Goal: Transaction & Acquisition: Obtain resource

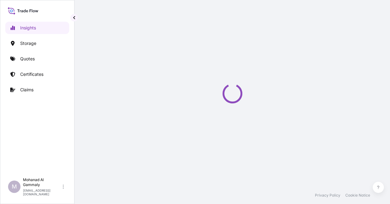
select select "2025"
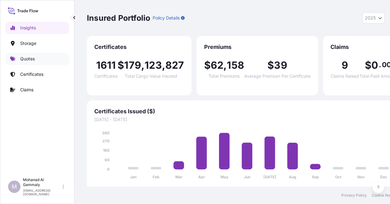
click at [31, 61] on p "Quotes" at bounding box center [27, 59] width 15 height 6
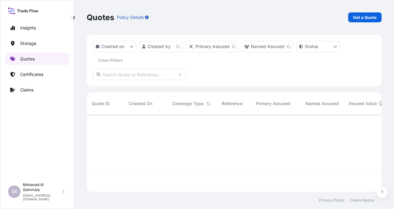
scroll to position [76, 290]
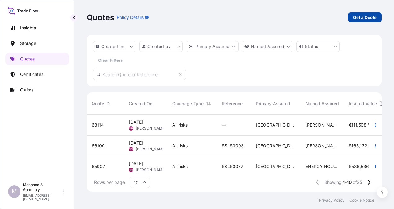
click at [357, 15] on p "Get a Quote" at bounding box center [366, 17] width 24 height 6
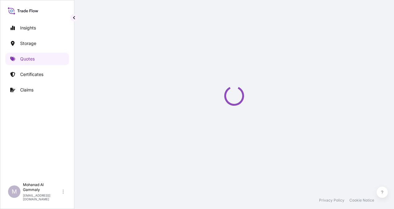
select select "Water"
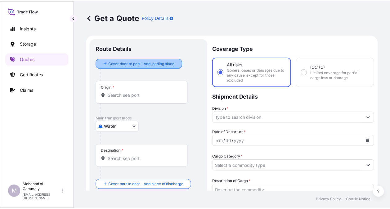
scroll to position [10, 0]
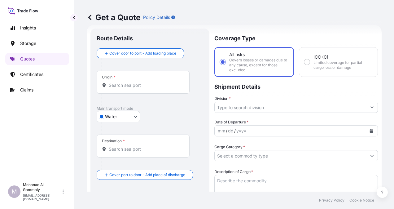
click at [122, 84] on input "Origin *" at bounding box center [145, 85] width 73 height 6
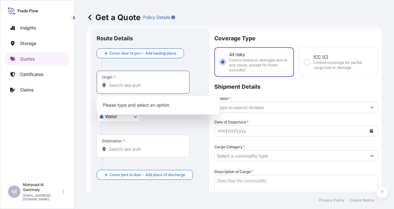
paste input "Jeddah"
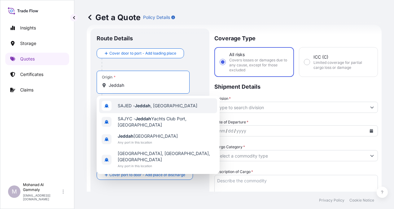
click at [155, 105] on span "SAJED - [GEOGRAPHIC_DATA] , [GEOGRAPHIC_DATA]" at bounding box center [158, 106] width 80 height 6
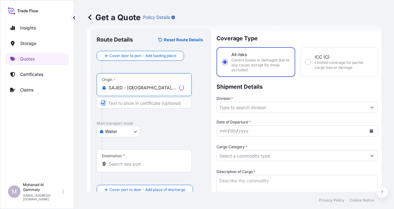
type input "SAJED - [GEOGRAPHIC_DATA], [GEOGRAPHIC_DATA]"
click at [137, 168] on div "Destination *" at bounding box center [144, 160] width 95 height 23
click at [137, 167] on input "Destination *" at bounding box center [146, 164] width 75 height 6
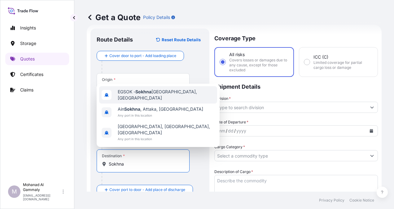
click at [136, 101] on span "EGSOK - [GEOGRAPHIC_DATA], [GEOGRAPHIC_DATA]" at bounding box center [166, 95] width 97 height 12
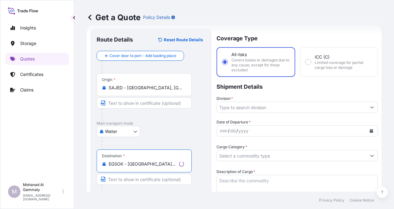
type input "EGSOK - [GEOGRAPHIC_DATA], [GEOGRAPHIC_DATA]"
click at [264, 109] on input "Division *" at bounding box center [292, 107] width 150 height 11
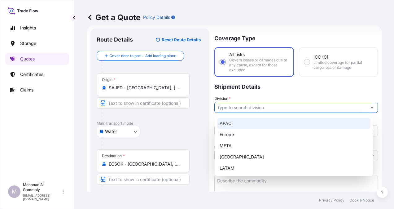
click at [224, 123] on div "APAC" at bounding box center [294, 123] width 154 height 11
type input "APAC"
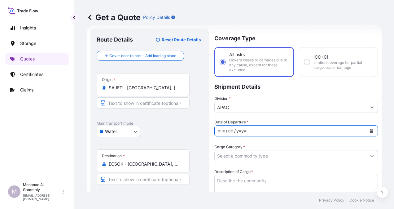
click at [236, 130] on div "yyyy" at bounding box center [241, 130] width 11 height 7
click at [370, 131] on icon "Calendar" at bounding box center [371, 131] width 3 height 4
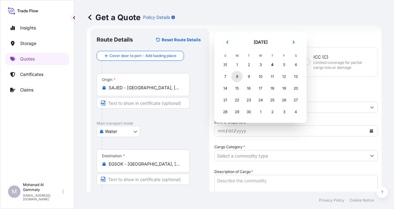
click at [239, 78] on div "8" at bounding box center [237, 76] width 11 height 11
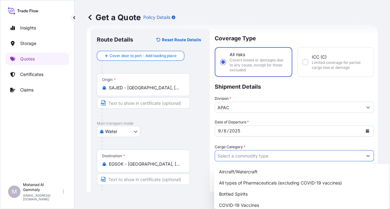
click at [264, 156] on input "Cargo Category *" at bounding box center [288, 155] width 147 height 11
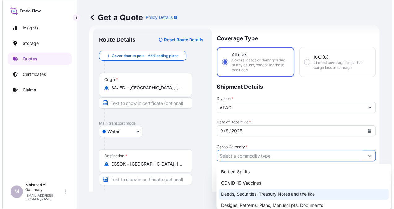
scroll to position [62, 0]
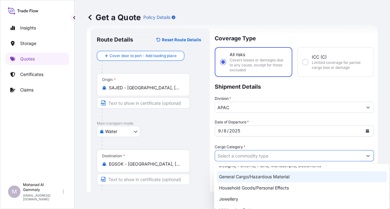
click at [248, 177] on div "General Cargo/Hazardous Material" at bounding box center [301, 176] width 170 height 11
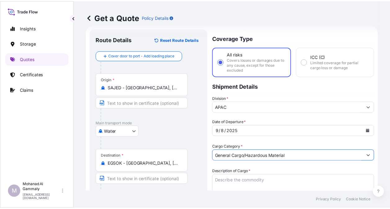
scroll to position [41, 0]
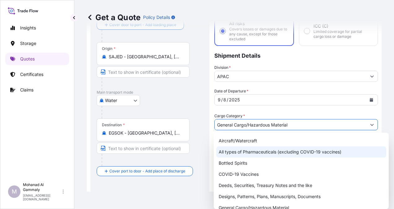
click at [232, 154] on div "All types of Pharmaceuticals (excluding COVID-19 vaccines)" at bounding box center [301, 151] width 170 height 11
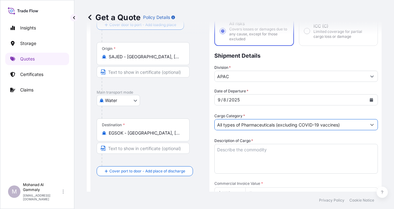
click at [284, 125] on input "All types of Pharmaceuticals (excluding COVID-19 vaccines)" at bounding box center [291, 124] width 152 height 11
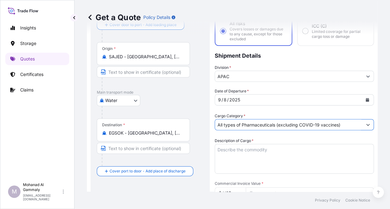
click at [368, 125] on button "Show suggestions" at bounding box center [367, 124] width 11 height 11
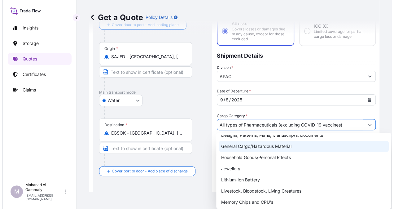
scroll to position [62, 0]
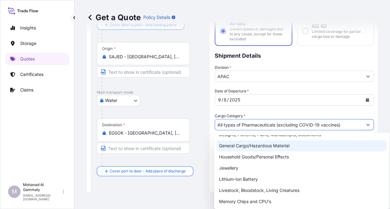
click at [243, 147] on div "General Cargo/Hazardous Material" at bounding box center [301, 145] width 170 height 11
type input "General Cargo/Hazardous Material"
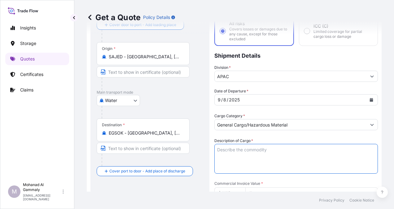
click at [236, 156] on textarea "Description of Cargo *" at bounding box center [297, 159] width 164 height 30
paste textarea "Food Items"
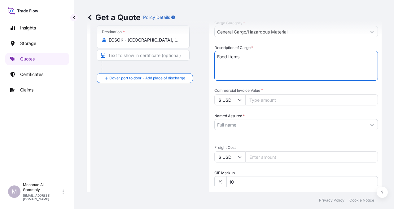
type textarea "Food Items"
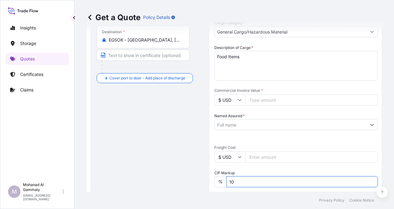
click at [243, 183] on input "10" at bounding box center [303, 181] width 152 height 11
type input "1"
type input "0"
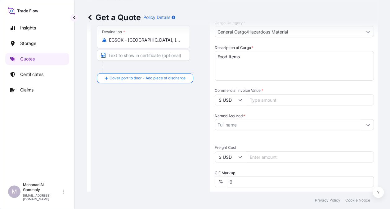
click at [240, 122] on input "Named Assured *" at bounding box center [288, 124] width 147 height 11
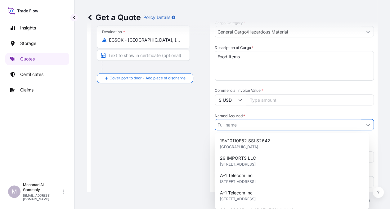
paste input "Phinehill Arabia Food Ltd."
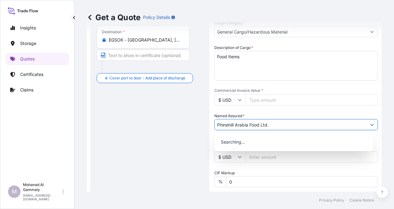
type input "Phinehill Arabia Food Ltd."
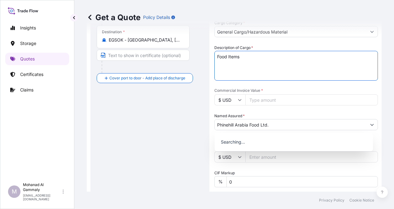
click at [275, 79] on textarea "Food Items" at bounding box center [297, 66] width 164 height 30
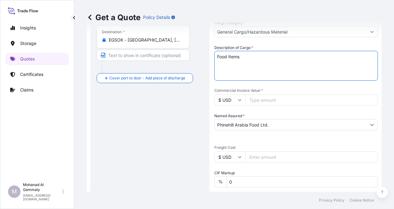
scroll to position [165, 0]
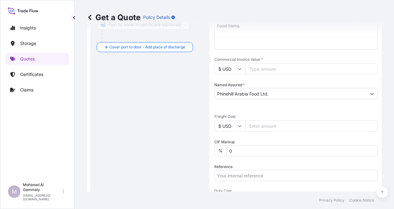
click at [264, 129] on input "Freight Cost" at bounding box center [312, 125] width 133 height 11
click at [257, 123] on input "Freight Cost" at bounding box center [312, 125] width 133 height 11
click at [265, 71] on input "Commercial Invoice Value *" at bounding box center [312, 68] width 133 height 11
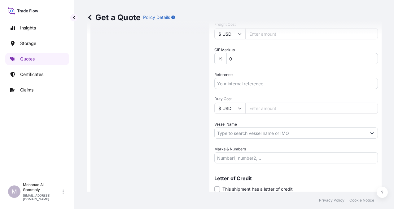
scroll to position [258, 0]
type input "180446.40"
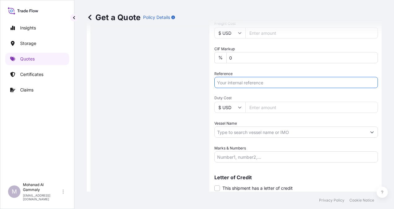
click at [237, 84] on input "Reference" at bounding box center [297, 82] width 164 height 11
paste input "3315242718"
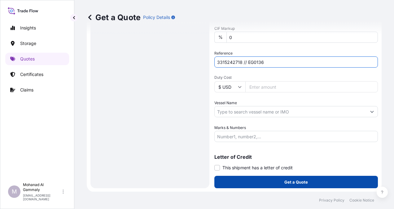
type input "3315242718 // EG0136"
click at [277, 181] on button "Get a Quote" at bounding box center [297, 182] width 164 height 12
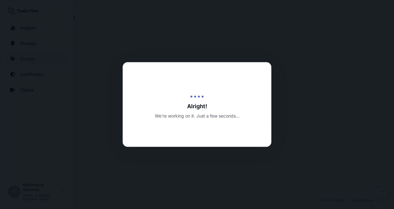
select select "Water"
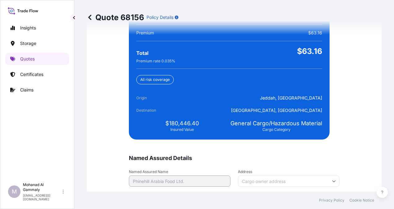
scroll to position [1521, 0]
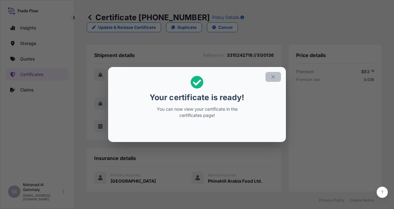
click at [274, 78] on icon "button" at bounding box center [274, 77] width 6 height 6
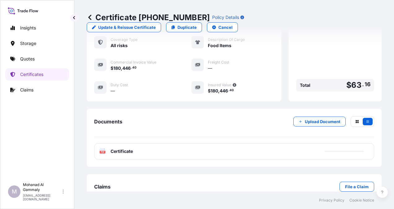
scroll to position [161, 0]
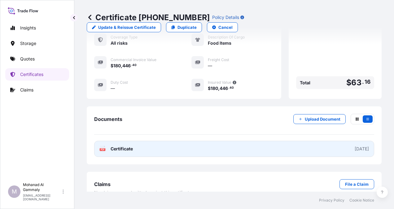
click at [358, 146] on div "[DATE]" at bounding box center [362, 149] width 14 height 6
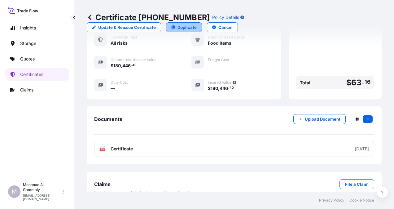
click at [197, 24] on p "Duplicate" at bounding box center [187, 27] width 19 height 6
select select "Water"
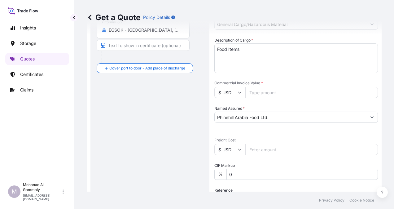
scroll to position [165, 0]
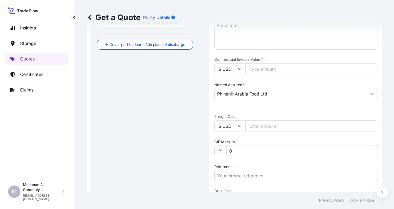
click at [259, 126] on input "Freight Cost" at bounding box center [312, 125] width 133 height 11
click at [262, 71] on input "Commercial Invoice Value *" at bounding box center [312, 68] width 133 height 11
type input "180446.40"
click at [247, 175] on input "Reference" at bounding box center [297, 175] width 164 height 11
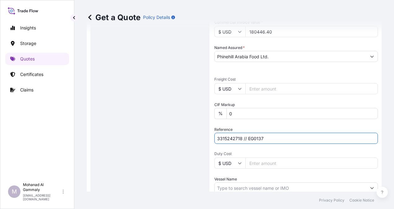
scroll to position [279, 0]
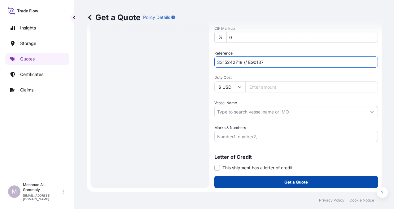
type input "3315242718 // EG0137"
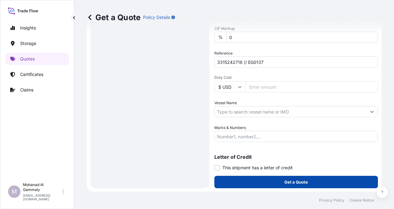
click at [282, 178] on button "Get a Quote" at bounding box center [297, 182] width 164 height 12
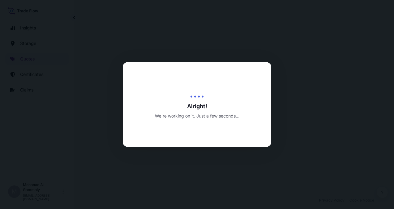
select select "Water"
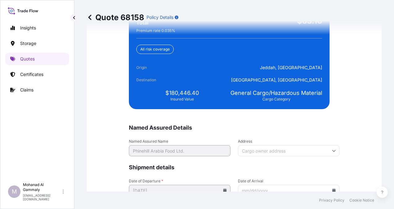
scroll to position [1521, 0]
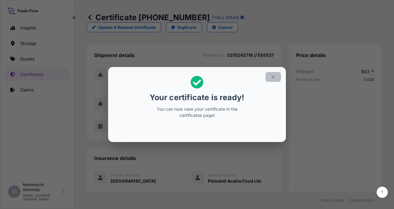
click at [277, 74] on button "button" at bounding box center [274, 77] width 16 height 10
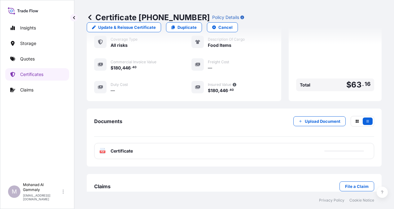
scroll to position [161, 0]
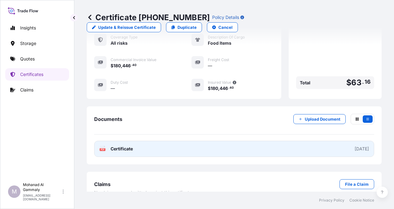
click at [259, 141] on link "PDF Certificate [DATE]" at bounding box center [234, 149] width 280 height 16
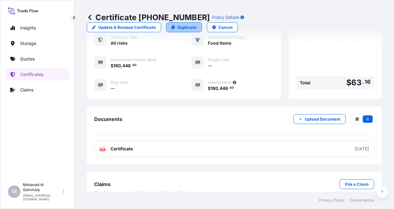
click at [197, 24] on p "Duplicate" at bounding box center [187, 27] width 19 height 6
select select "Water"
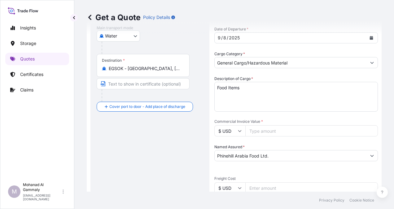
scroll to position [134, 0]
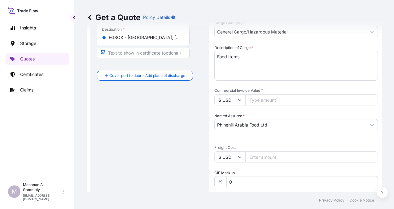
click at [265, 100] on input "Commercial Invoice Value *" at bounding box center [312, 99] width 133 height 11
click at [276, 102] on input "Commercial Invoice Value *" at bounding box center [312, 99] width 133 height 11
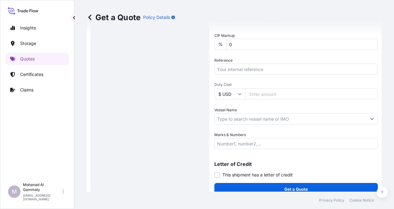
scroll to position [279, 0]
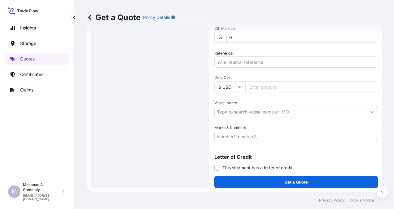
type input "162206.40"
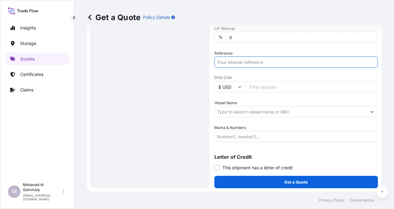
click at [255, 62] on input "Reference" at bounding box center [297, 61] width 164 height 11
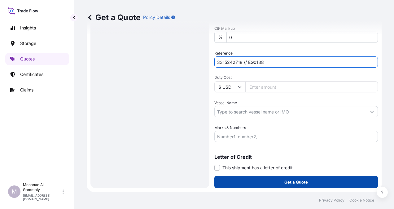
type input "3315242718 // EG0138"
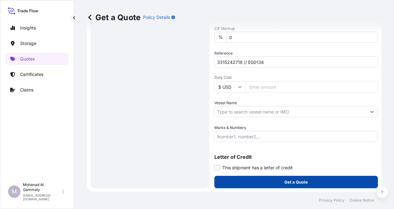
click at [285, 181] on p "Get a Quote" at bounding box center [297, 182] width 24 height 6
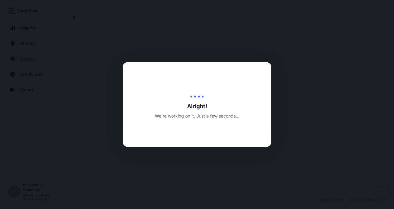
select select "Water"
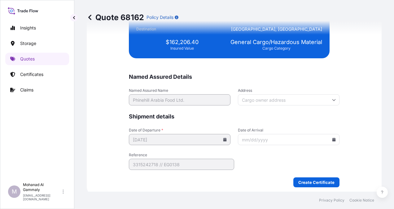
scroll to position [1521, 0]
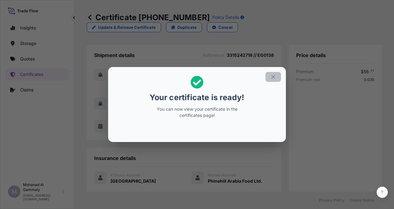
click at [270, 75] on button "button" at bounding box center [274, 77] width 16 height 10
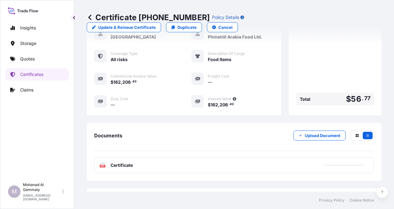
scroll to position [161, 0]
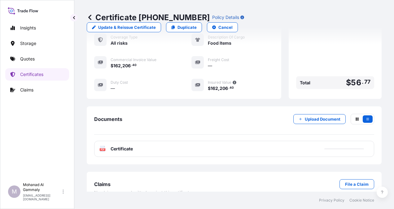
click at [205, 141] on div "PDF Certificate" at bounding box center [234, 149] width 280 height 16
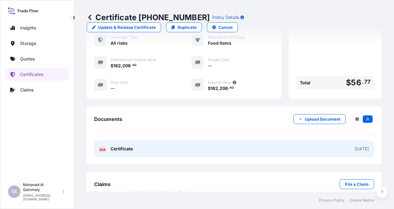
click at [359, 146] on div "[DATE]" at bounding box center [362, 149] width 14 height 6
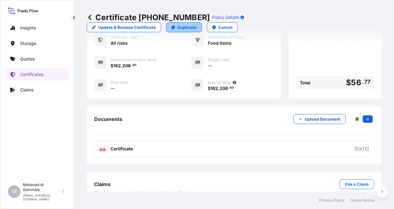
click at [197, 24] on p "Duplicate" at bounding box center [187, 27] width 19 height 6
select select "Water"
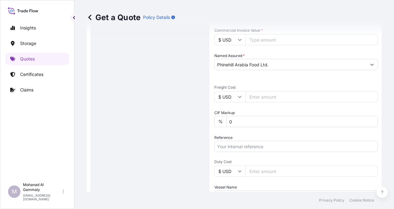
scroll to position [196, 0]
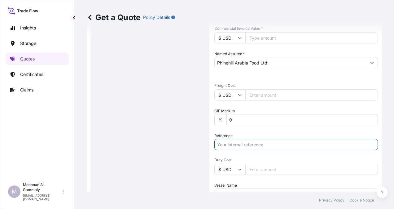
click at [247, 143] on input "Reference" at bounding box center [297, 144] width 164 height 11
type input "3315242718 // EG0138"
type input "162206.40"
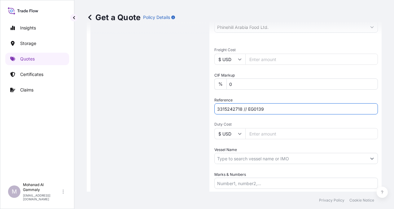
scroll to position [154, 0]
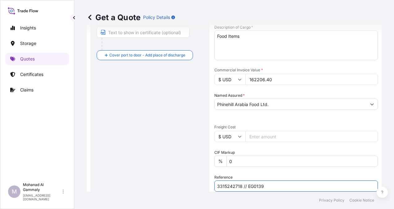
type input "3315242718 // EG0139"
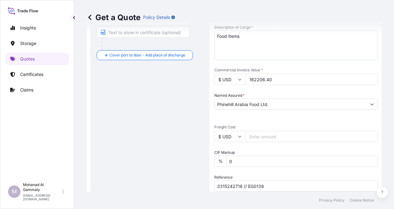
click at [274, 79] on input "162206.40" at bounding box center [312, 79] width 133 height 11
type input "1"
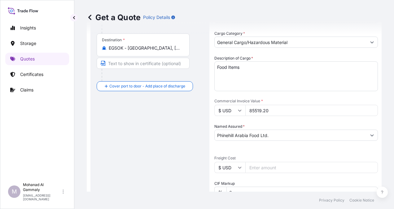
scroll to position [279, 0]
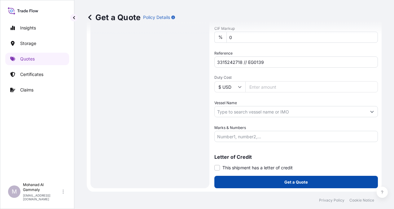
type input "85519.20"
click at [287, 180] on p "Get a Quote" at bounding box center [297, 182] width 24 height 6
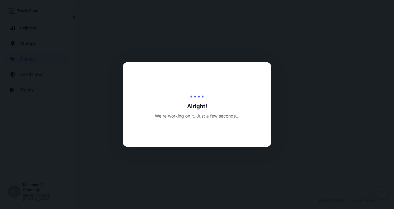
select select "Water"
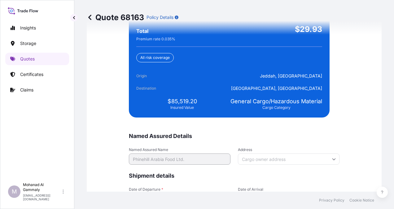
scroll to position [1521, 0]
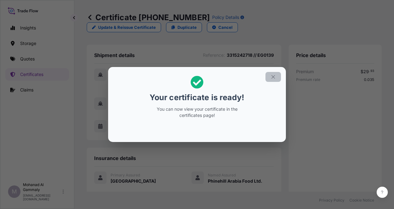
click at [273, 77] on icon "button" at bounding box center [274, 77] width 6 height 6
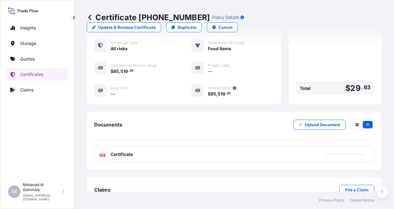
scroll to position [161, 0]
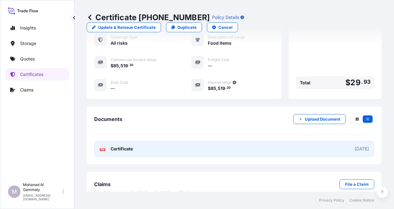
click at [185, 141] on link "PDF Certificate [DATE]" at bounding box center [234, 149] width 280 height 16
